Goal: Information Seeking & Learning: Learn about a topic

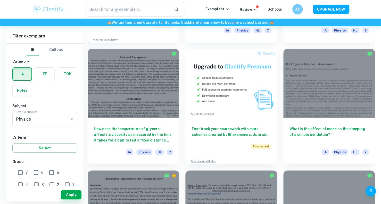
scroll to position [967, 0]
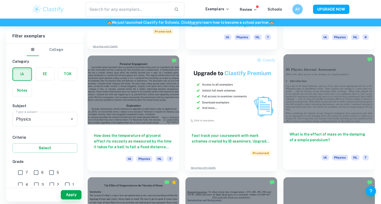
click at [296, 129] on div "What is the effect of mass on the damping of a simple pendulum? IA Physics HL 7" at bounding box center [328, 146] width 91 height 46
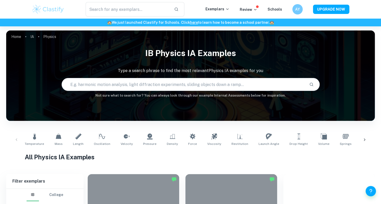
scroll to position [967, 0]
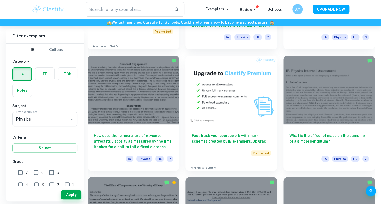
click at [277, 50] on div "What is the effect of mass on the damping of a simple pendulum? IA Physics HL 7" at bounding box center [326, 109] width 98 height 121
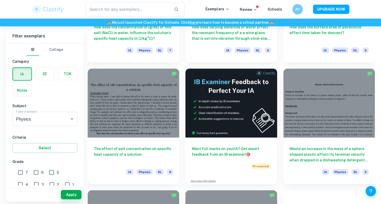
scroll to position [1438, 0]
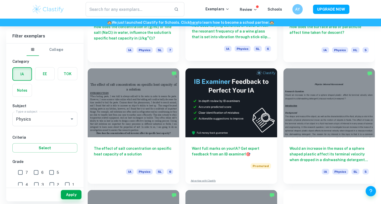
click at [248, 61] on div "How does varying densities of water affect the resonant frequency of a a wine g…" at bounding box center [230, 37] width 91 height 46
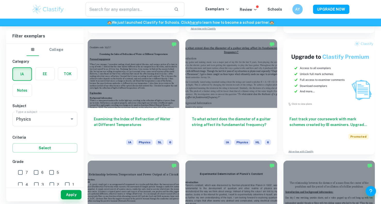
scroll to position [1592, 0]
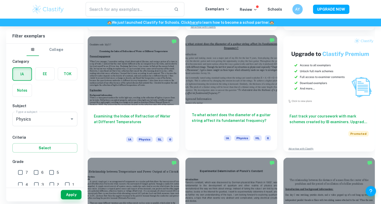
click at [236, 115] on h6 "To what extent does the diameter of a guitar string affect its fundamental freq…" at bounding box center [230, 120] width 79 height 17
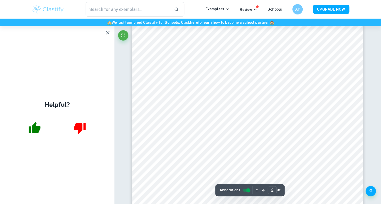
scroll to position [506, 0]
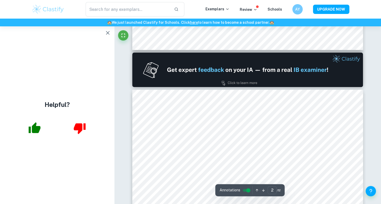
type input "1"
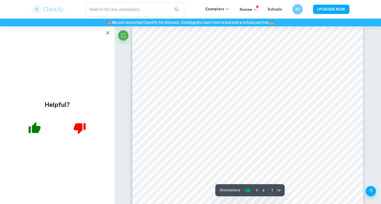
scroll to position [0, 0]
